Goal: Transaction & Acquisition: Purchase product/service

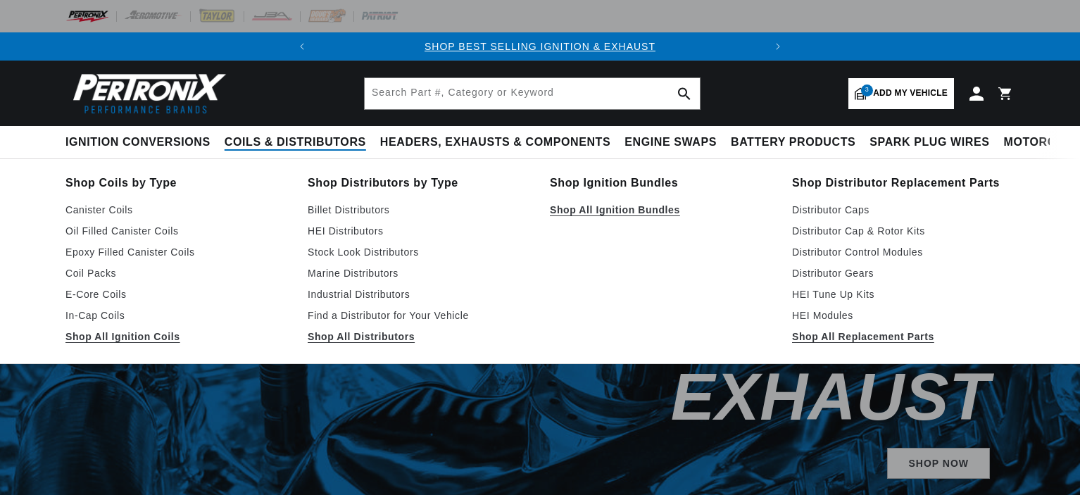
select select "1995"
select select "Ford"
select select "Mustang"
select select "5.0L"
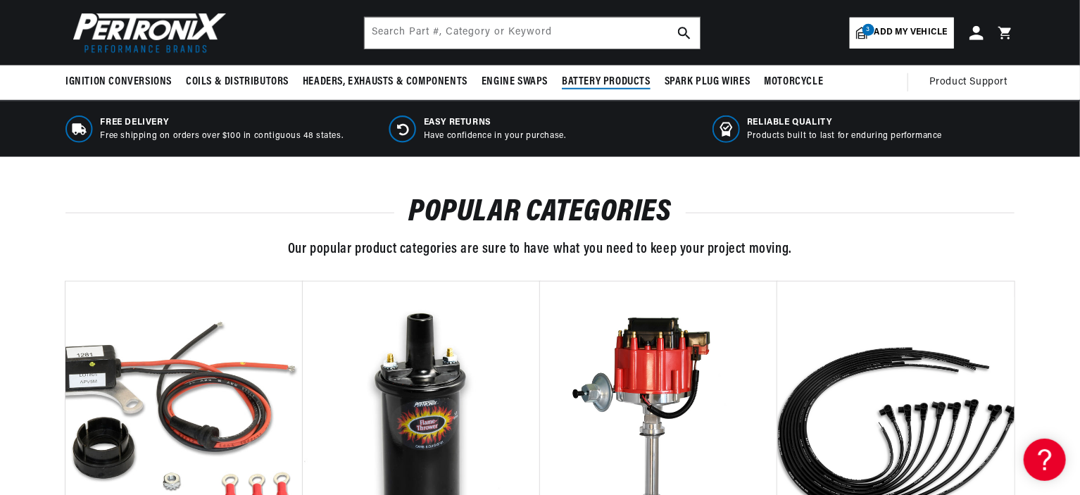
scroll to position [493, 0]
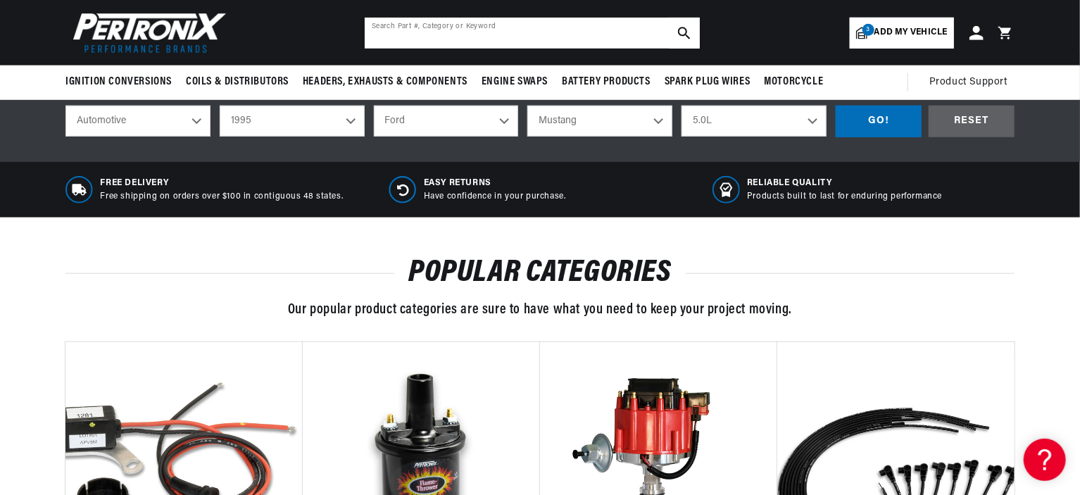
click at [559, 35] on input "text" at bounding box center [532, 33] width 335 height 31
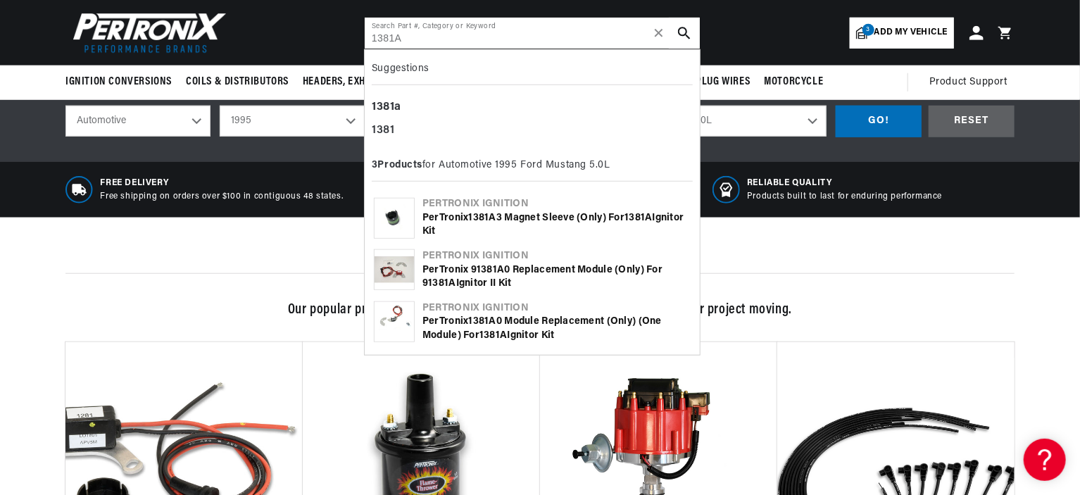
type input "1381A"
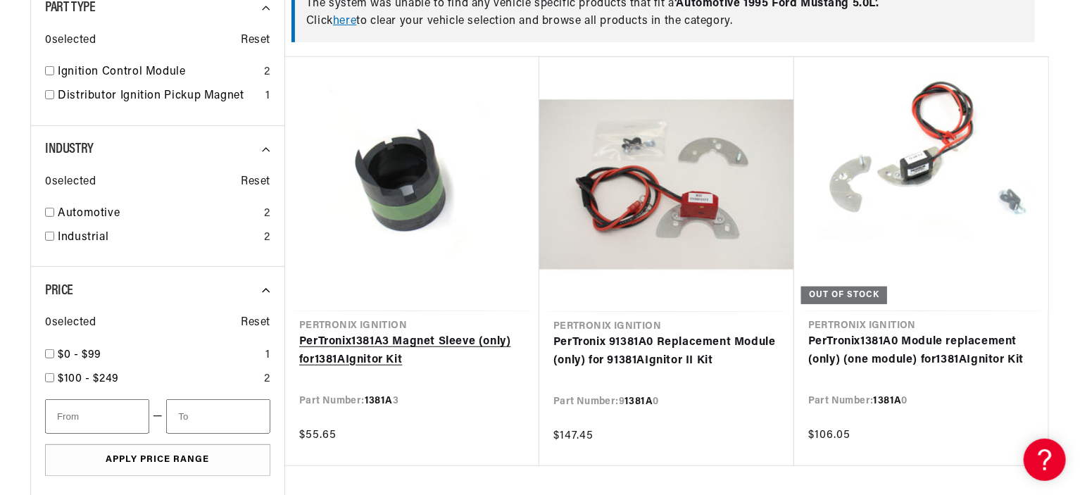
scroll to position [0, 427]
click at [349, 361] on link "PerTronix 1381A 3 Magnet Sleeve (only) for 1381A Ignitor Kit" at bounding box center [412, 351] width 226 height 36
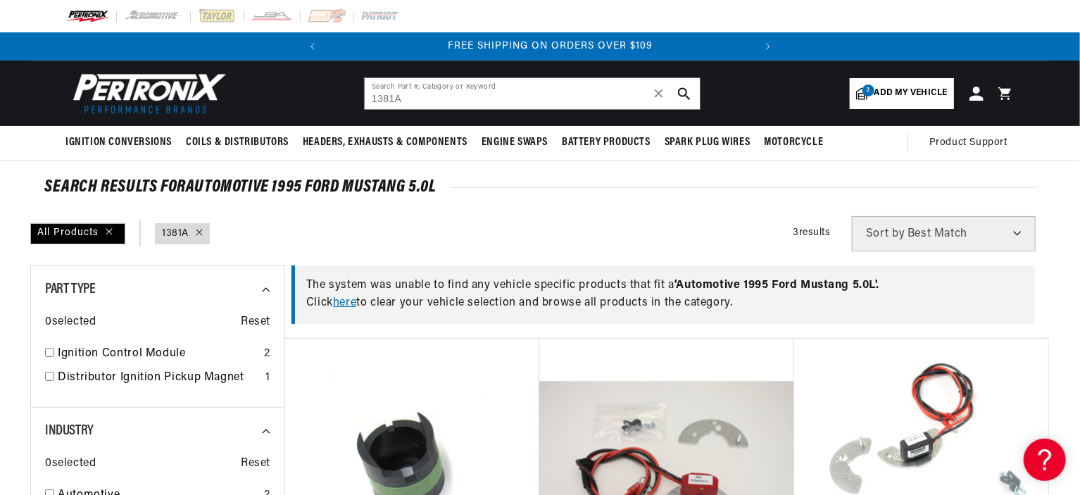
scroll to position [0, 427]
click at [685, 93] on icon "search button" at bounding box center [684, 93] width 13 height 13
